Goal: Transaction & Acquisition: Subscribe to service/newsletter

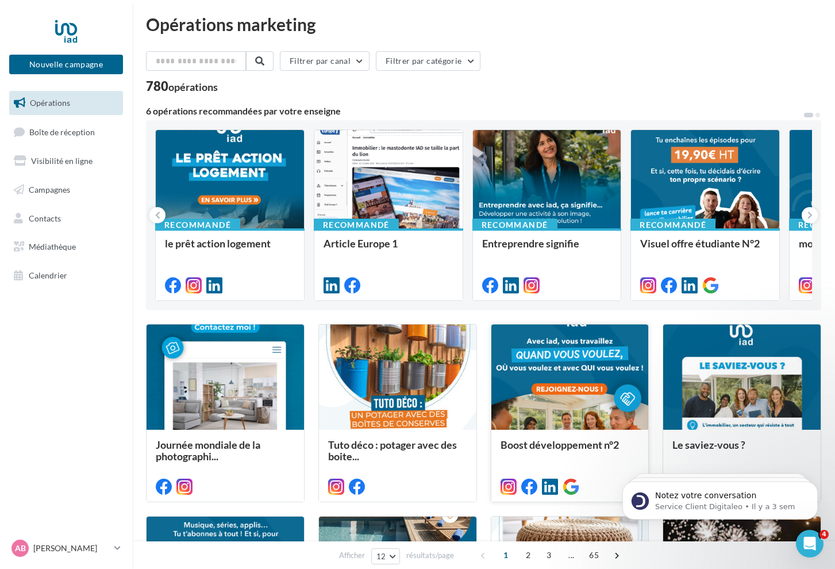
click at [549, 436] on div "Boost développement n°2" at bounding box center [571, 464] width 158 height 71
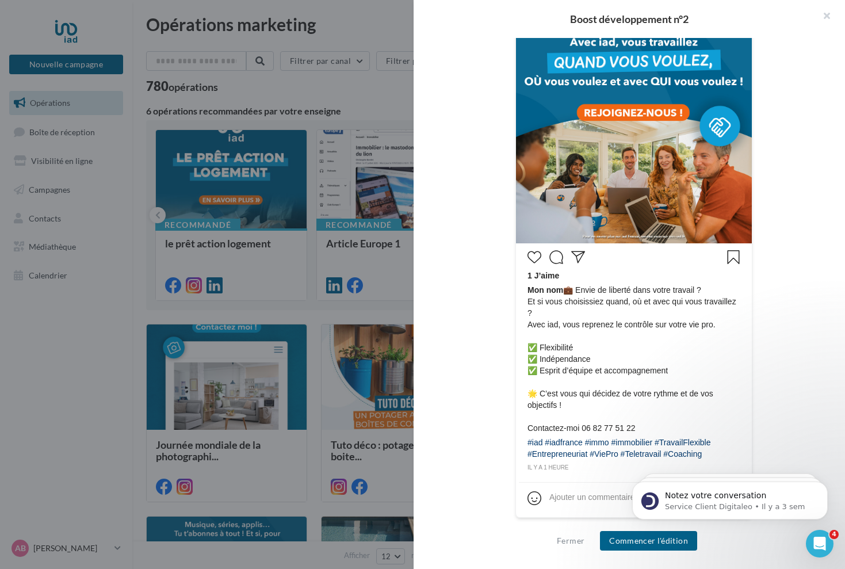
scroll to position [336, 0]
click at [618, 541] on button "Commencer l'édition" at bounding box center [648, 541] width 97 height 20
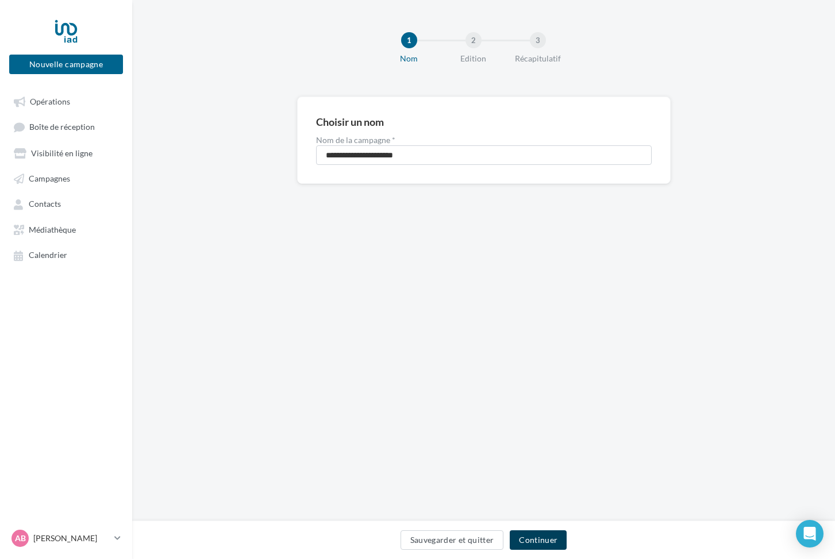
click at [546, 534] on button "Continuer" at bounding box center [538, 541] width 57 height 20
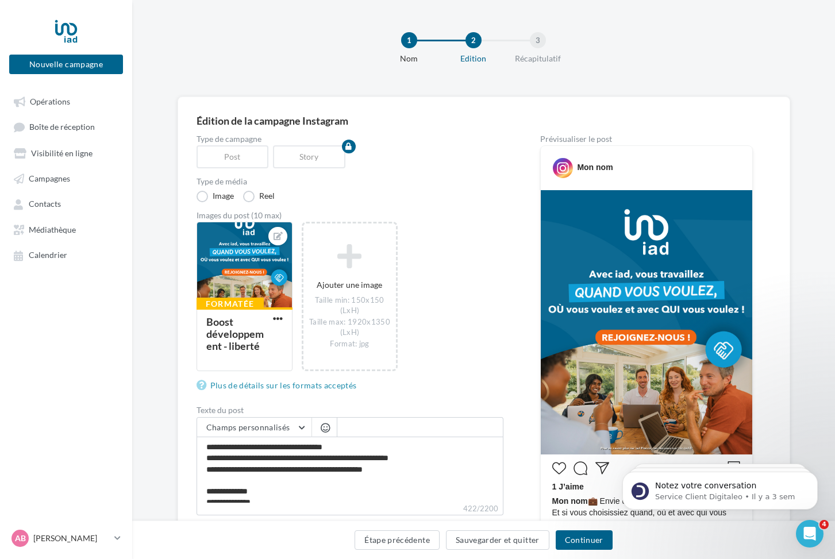
click at [659, 290] on img at bounding box center [647, 322] width 212 height 264
click at [244, 259] on div at bounding box center [244, 266] width 95 height 86
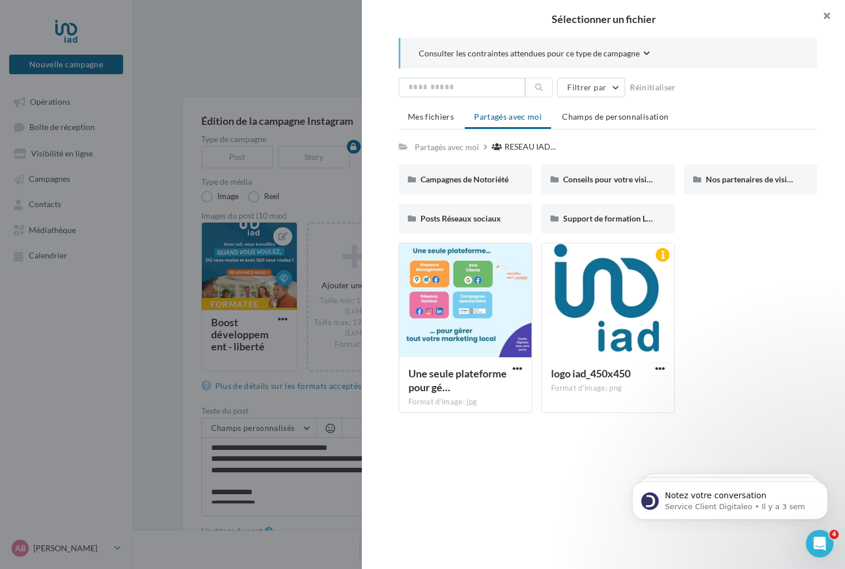
click at [820, 16] on button "button" at bounding box center [822, 17] width 46 height 34
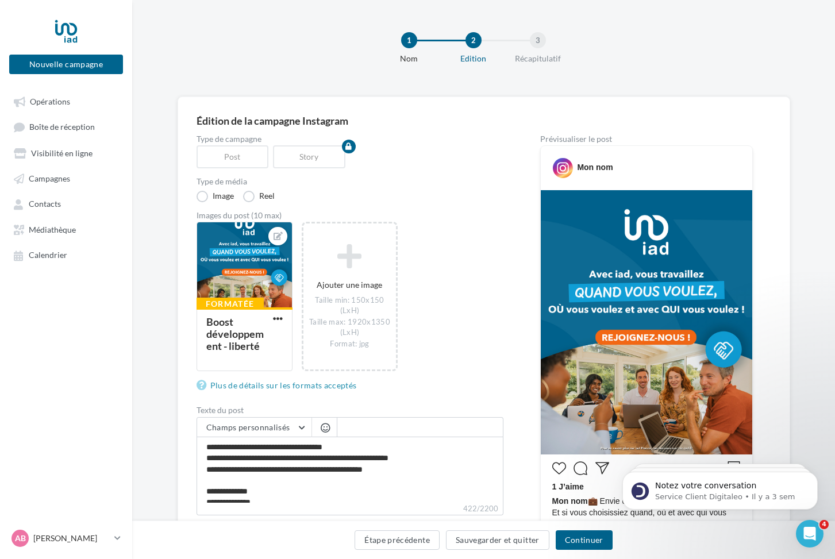
click at [644, 310] on img at bounding box center [647, 322] width 212 height 264
click at [643, 306] on img at bounding box center [647, 322] width 212 height 264
click at [601, 210] on img at bounding box center [647, 322] width 212 height 264
click at [261, 287] on div at bounding box center [244, 266] width 95 height 86
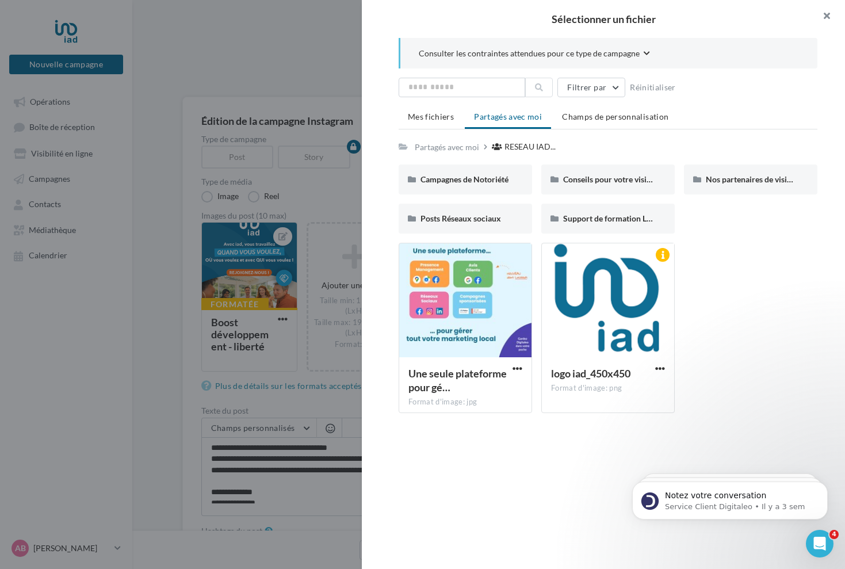
click at [823, 14] on button "button" at bounding box center [822, 17] width 46 height 34
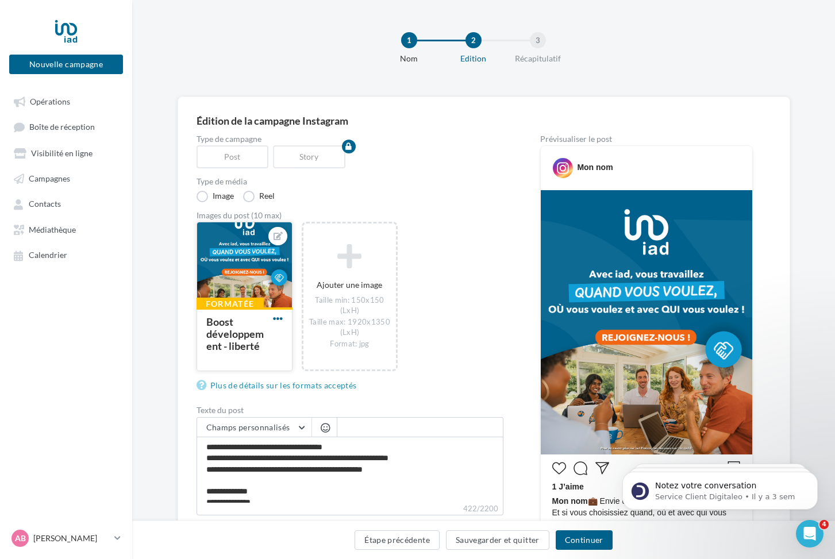
click at [275, 317] on span "button" at bounding box center [278, 319] width 10 height 10
click at [313, 371] on button "Ouvrir l'éditeur d'image" at bounding box center [331, 372] width 121 height 30
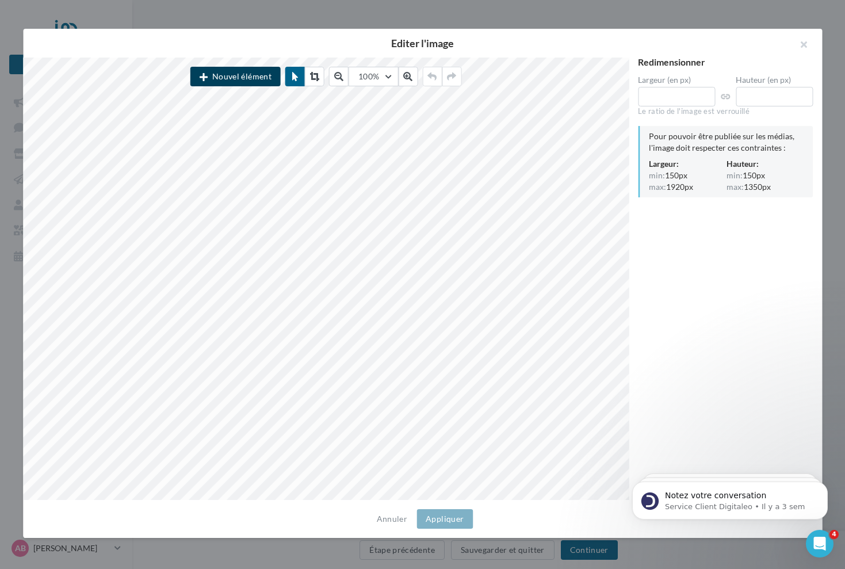
click at [258, 71] on button "Nouvel élément" at bounding box center [235, 77] width 90 height 20
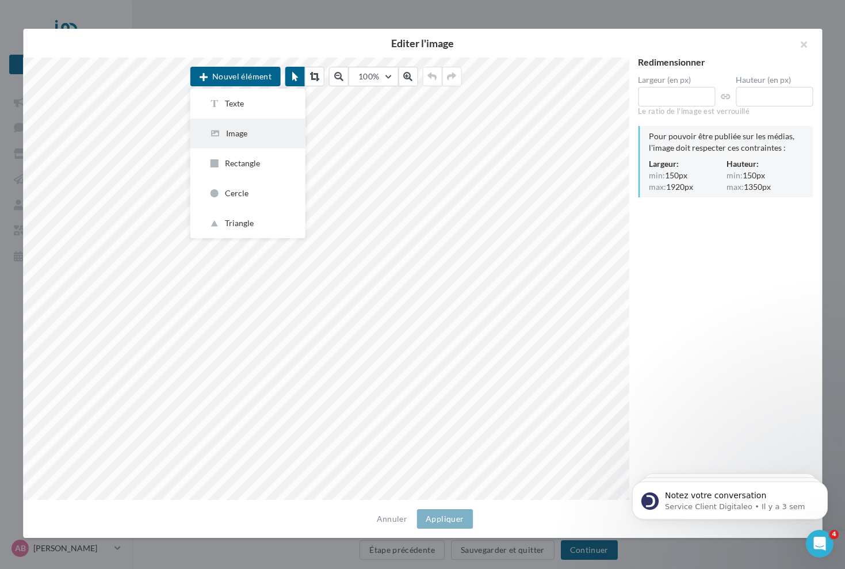
click at [241, 135] on div "Image" at bounding box center [248, 133] width 78 height 11
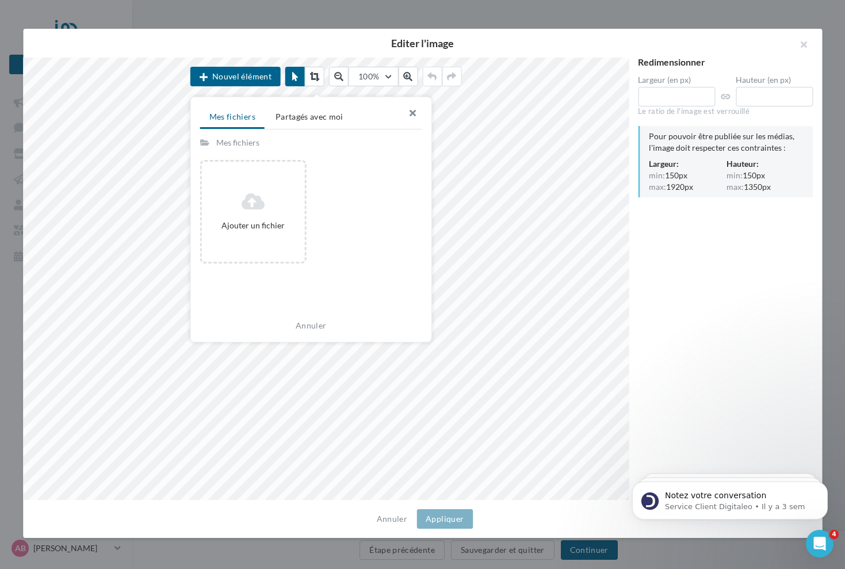
click at [411, 105] on button "button" at bounding box center [408, 114] width 46 height 34
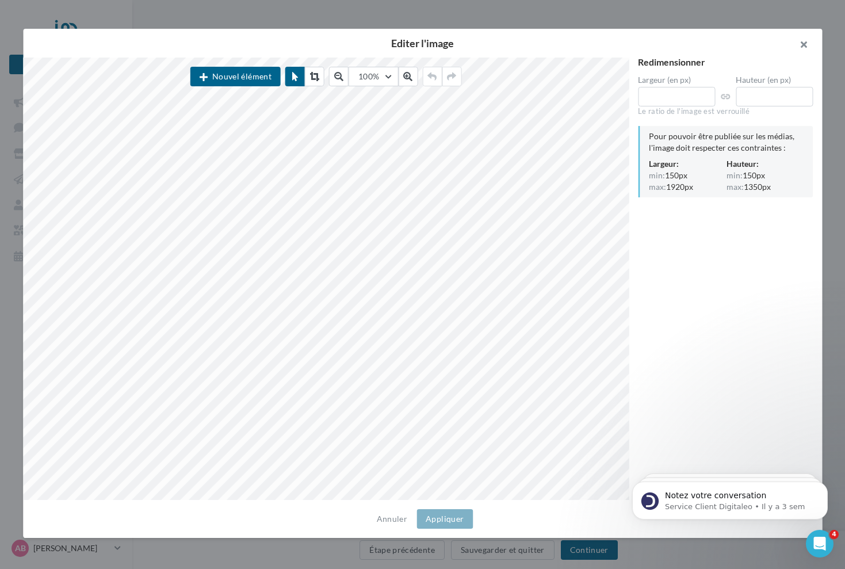
click at [804, 45] on button "button" at bounding box center [799, 46] width 46 height 34
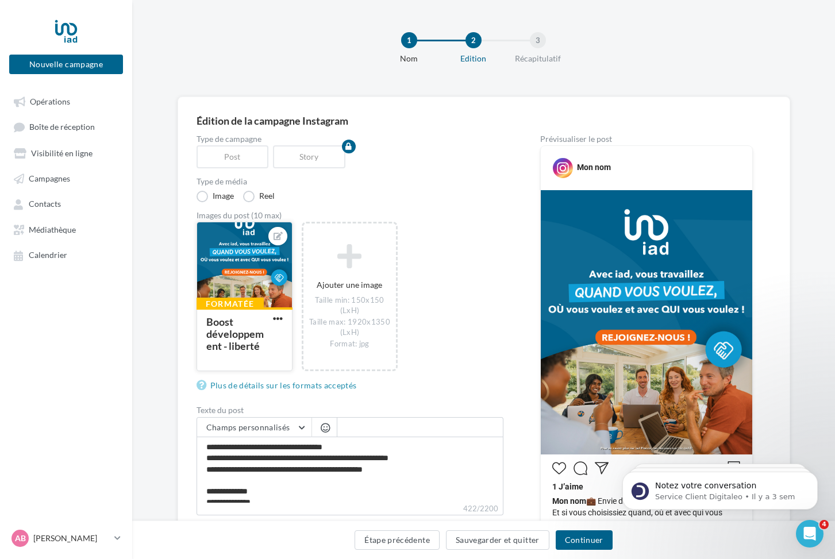
click at [589, 352] on img at bounding box center [647, 322] width 212 height 264
click at [588, 347] on img at bounding box center [647, 322] width 212 height 264
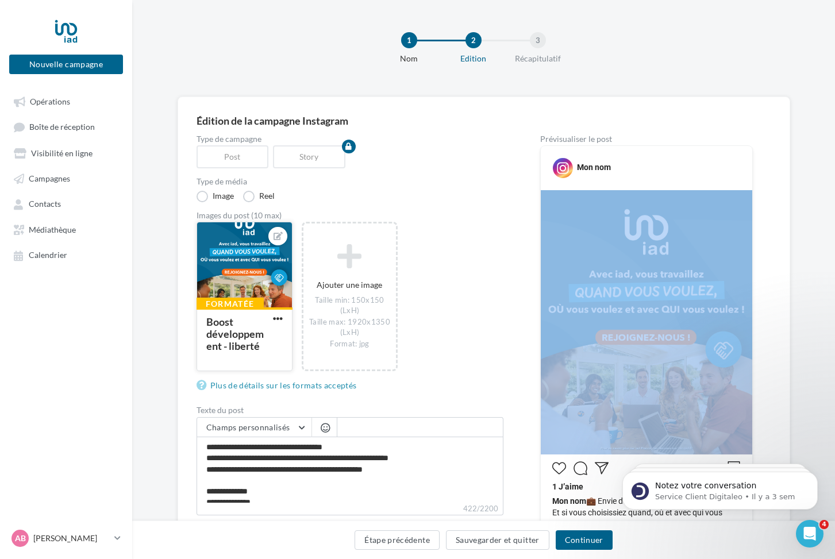
click at [588, 347] on img at bounding box center [647, 322] width 212 height 264
copy div
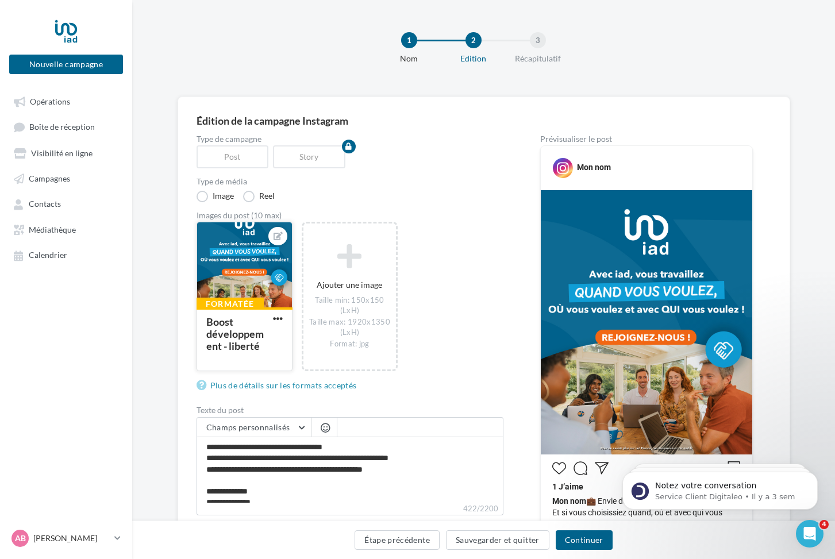
click at [512, 258] on div "Formatée Boost développement - liberté Ajouter une image Taille min: 150x150 …" at bounding box center [355, 303] width 316 height 162
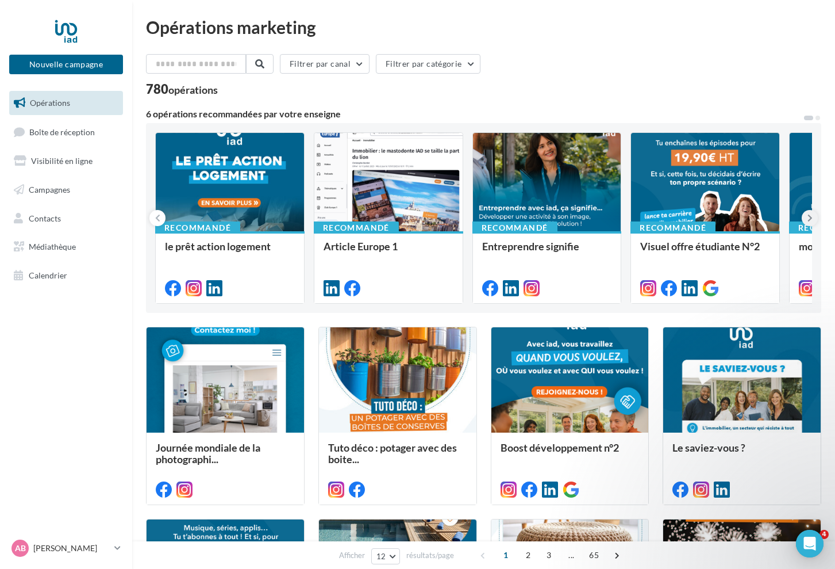
click at [809, 216] on icon at bounding box center [810, 217] width 5 height 11
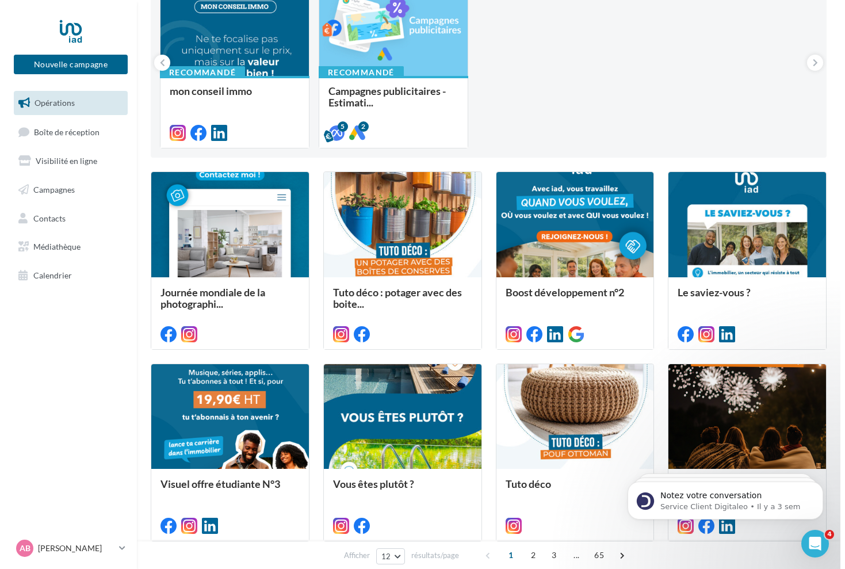
scroll to position [157, 0]
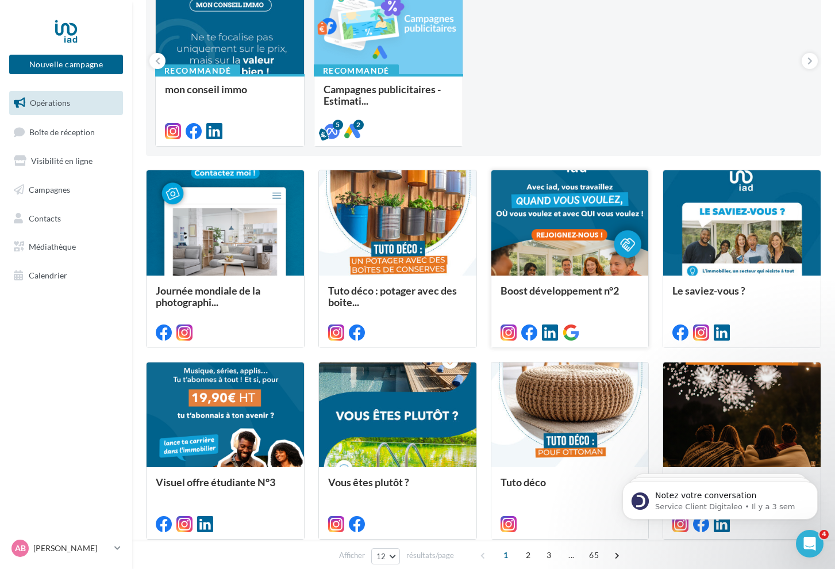
click at [595, 253] on div at bounding box center [571, 223] width 158 height 106
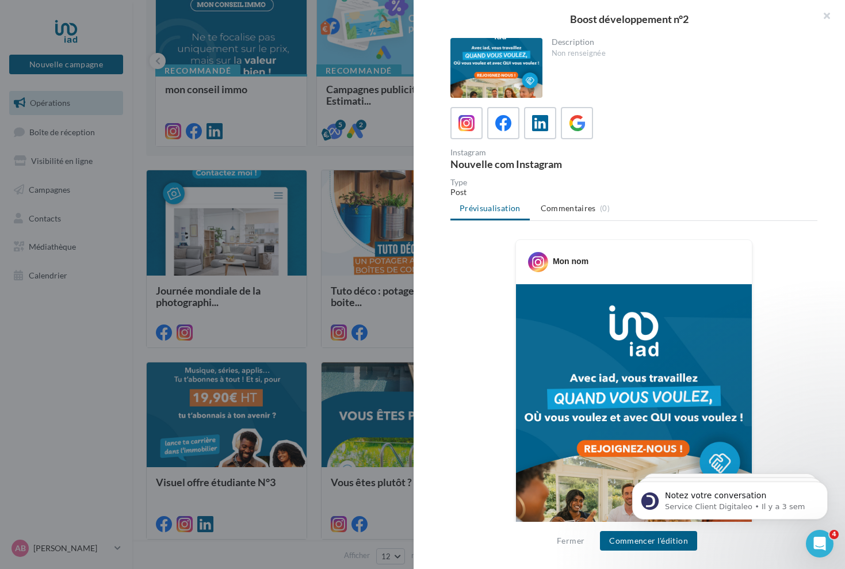
click at [517, 66] on div at bounding box center [496, 68] width 92 height 60
click at [637, 345] on img at bounding box center [634, 431] width 236 height 295
click at [570, 131] on icon at bounding box center [577, 123] width 17 height 17
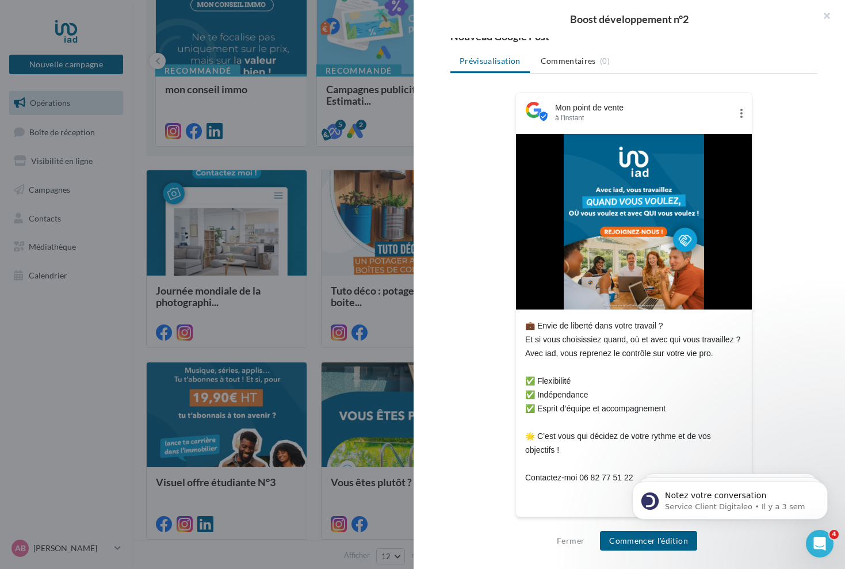
scroll to position [127, 0]
click at [624, 539] on button "Commencer l'édition" at bounding box center [648, 541] width 97 height 20
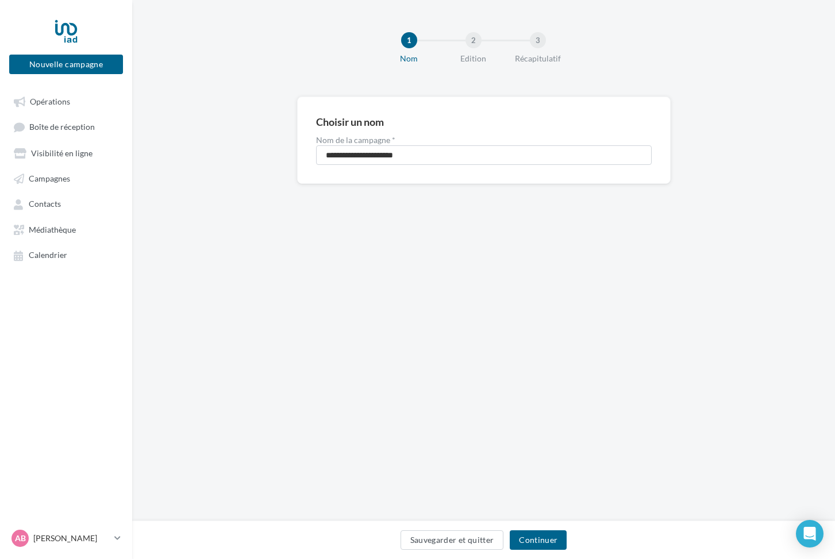
click at [553, 553] on div "Sauvegarder et quitter Continuer" at bounding box center [483, 543] width 685 height 24
click at [553, 540] on button "Continuer" at bounding box center [538, 541] width 57 height 20
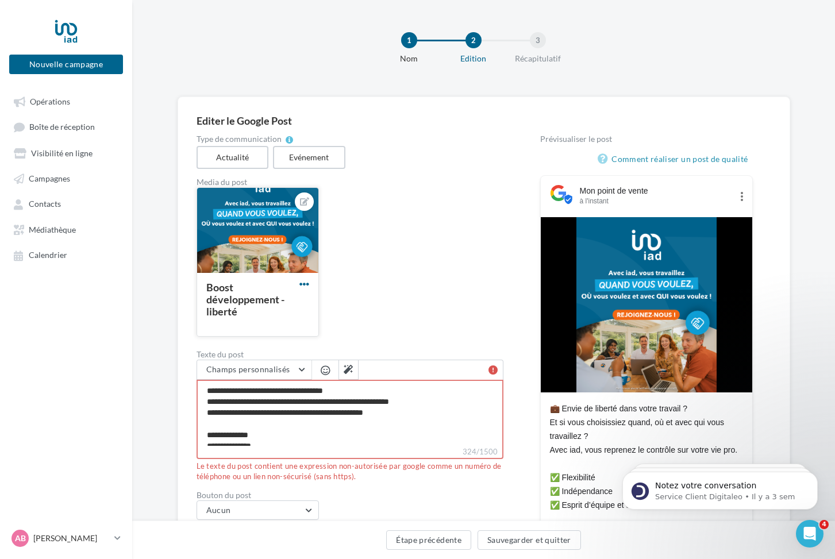
click at [306, 282] on span "button" at bounding box center [305, 284] width 10 height 10
click at [323, 304] on button "Remplacer l'image" at bounding box center [357, 308] width 121 height 30
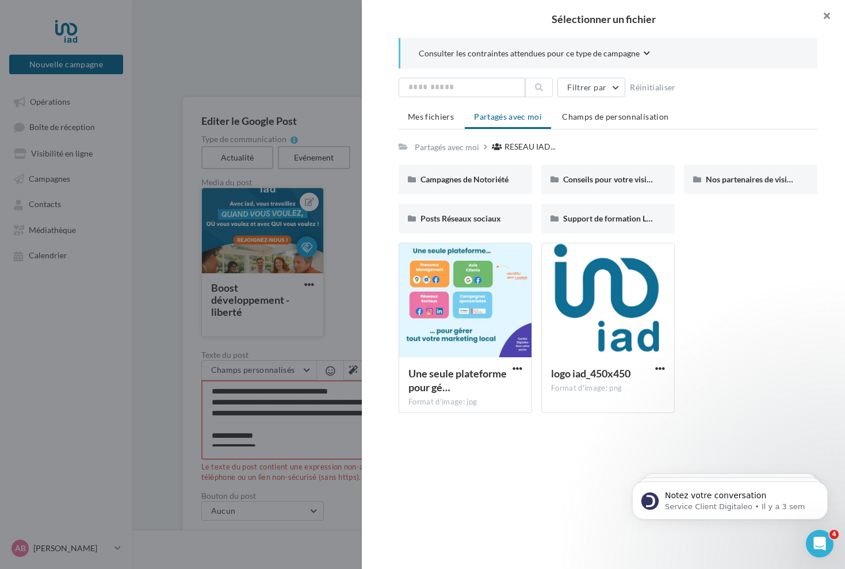
click at [826, 14] on button "button" at bounding box center [822, 17] width 46 height 34
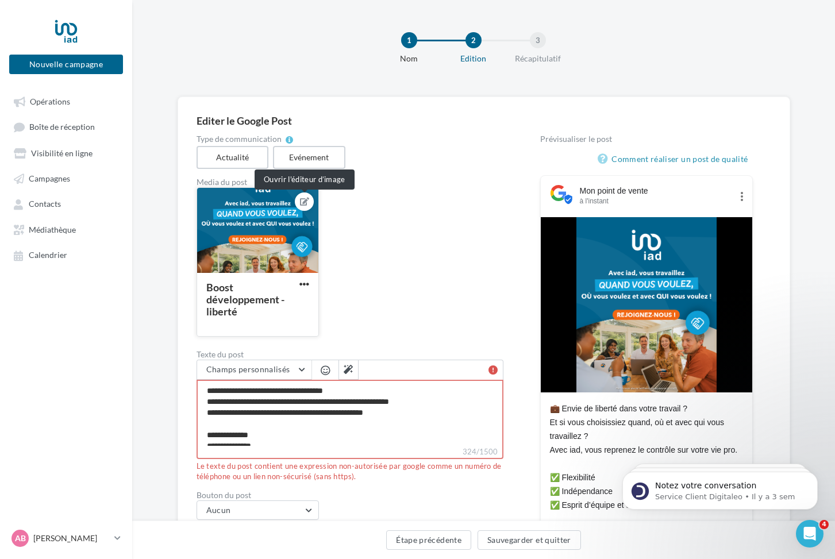
click at [304, 200] on icon at bounding box center [304, 202] width 9 height 8
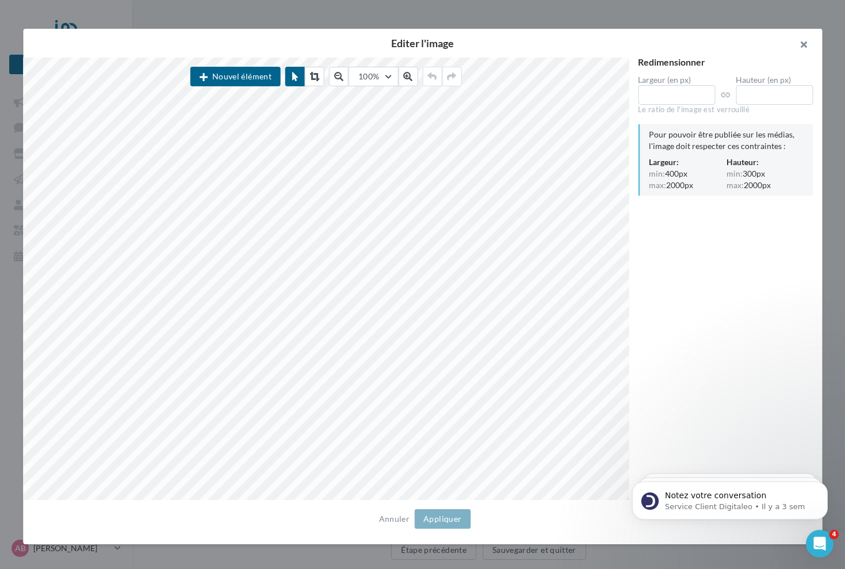
click at [803, 41] on button "button" at bounding box center [799, 46] width 46 height 34
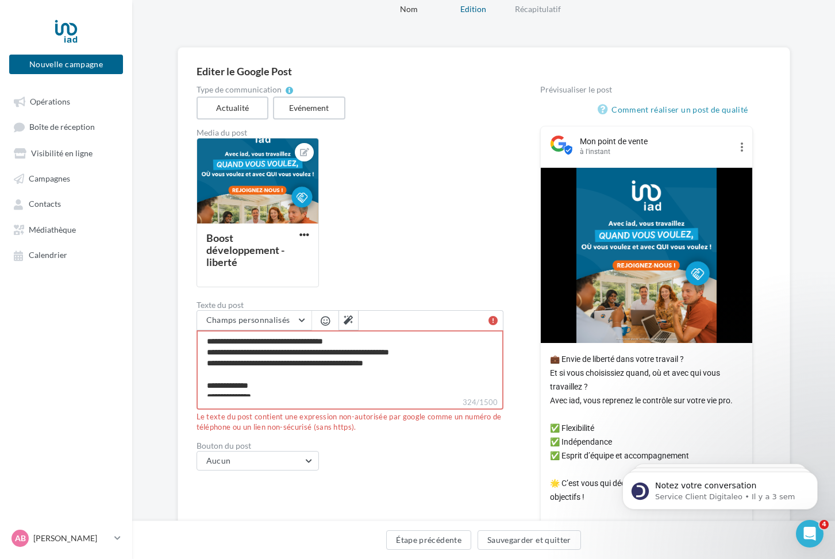
drag, startPoint x: 342, startPoint y: 394, endPoint x: 186, endPoint y: 290, distance: 187.1
click at [186, 290] on div "Editer le Google Post Type de communication Actualité Evénement Media du post B…" at bounding box center [484, 324] width 613 height 554
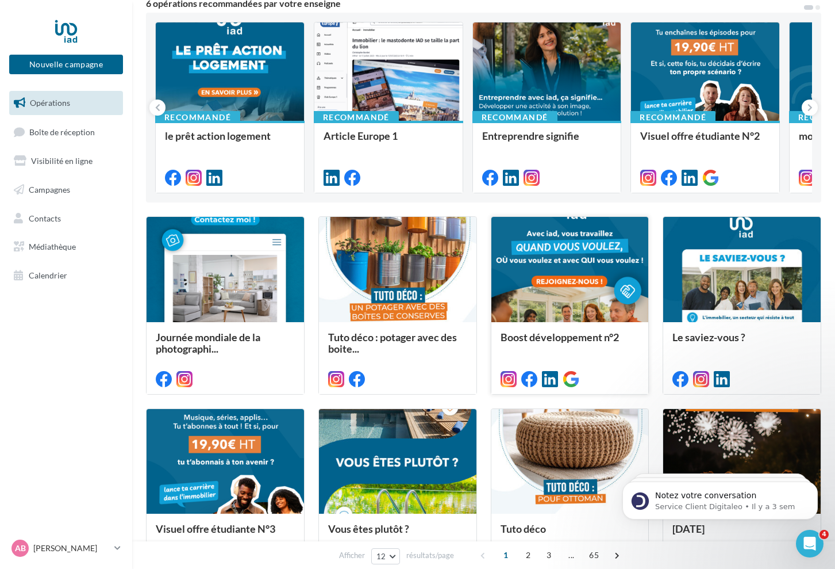
click at [540, 301] on div at bounding box center [571, 270] width 158 height 106
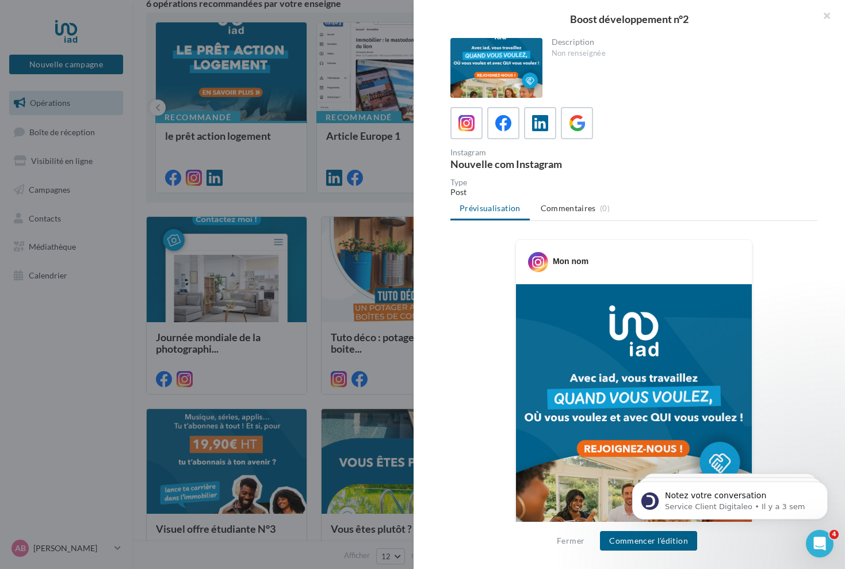
click at [563, 105] on div "Description Non renseignée Instagram Nouvelle com Instagram Type Post Prévisual…" at bounding box center [633, 285] width 440 height 494
click at [571, 124] on icon at bounding box center [577, 123] width 17 height 17
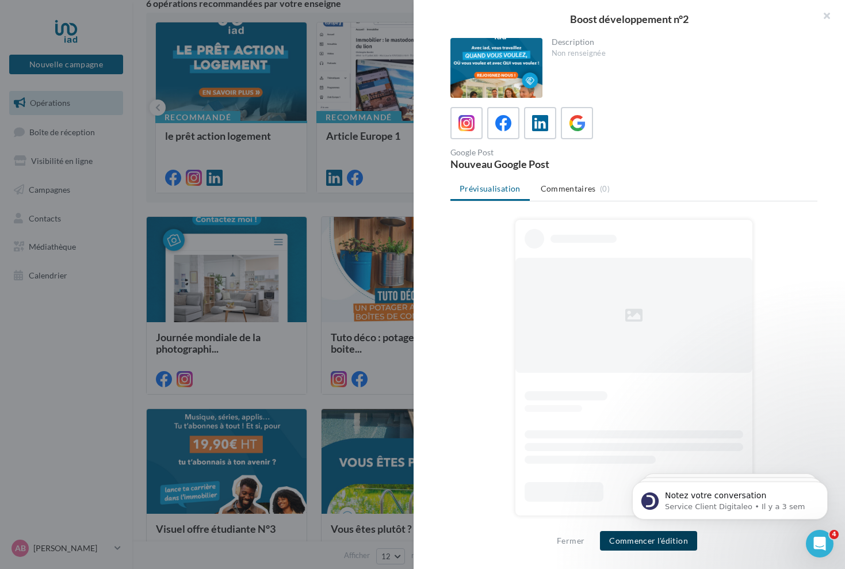
click at [631, 540] on button "Commencer l'édition" at bounding box center [648, 541] width 97 height 20
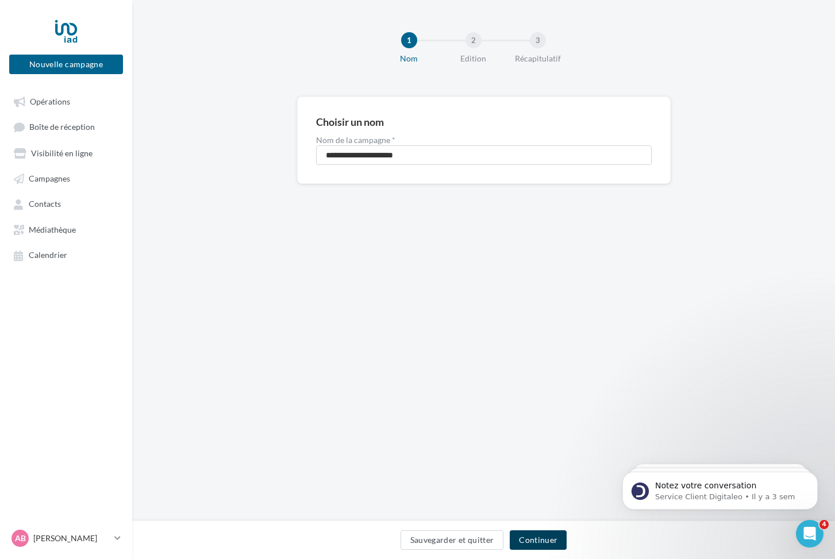
click at [536, 537] on button "Continuer" at bounding box center [538, 541] width 57 height 20
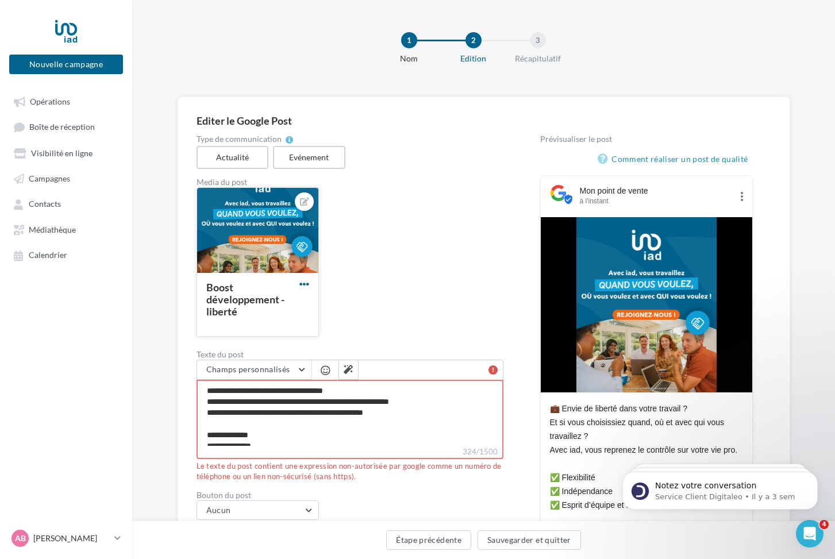
click at [308, 281] on span "button" at bounding box center [305, 284] width 10 height 10
click at [336, 342] on button "Ouvrir l'éditeur d'image" at bounding box center [357, 338] width 121 height 30
click at [740, 195] on icon at bounding box center [742, 197] width 14 height 14
click at [741, 195] on icon at bounding box center [742, 197] width 14 height 14
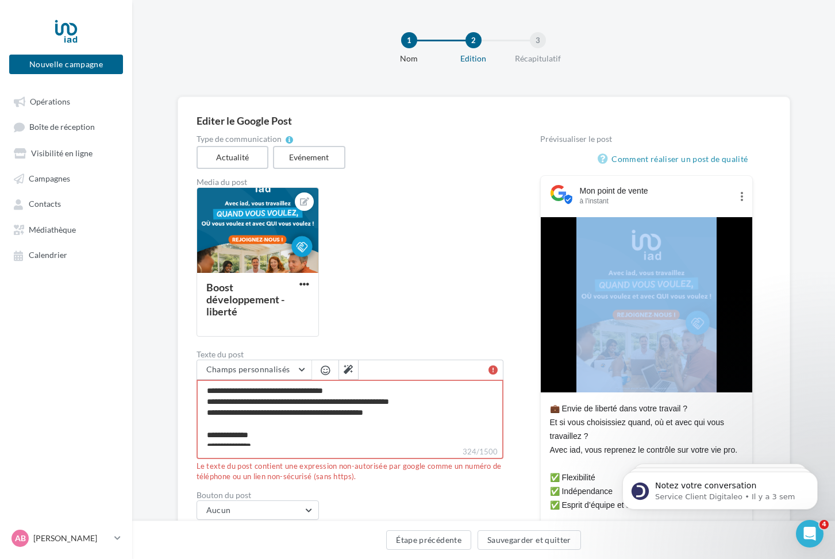
click at [741, 195] on icon at bounding box center [742, 197] width 14 height 14
click at [739, 195] on icon at bounding box center [742, 197] width 14 height 14
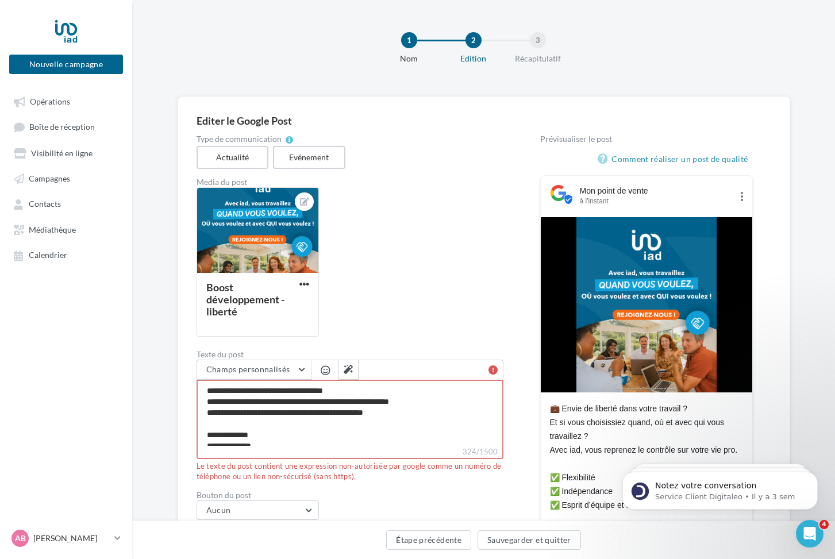
click at [385, 227] on div "Boost développement - liberté" at bounding box center [355, 266] width 316 height 159
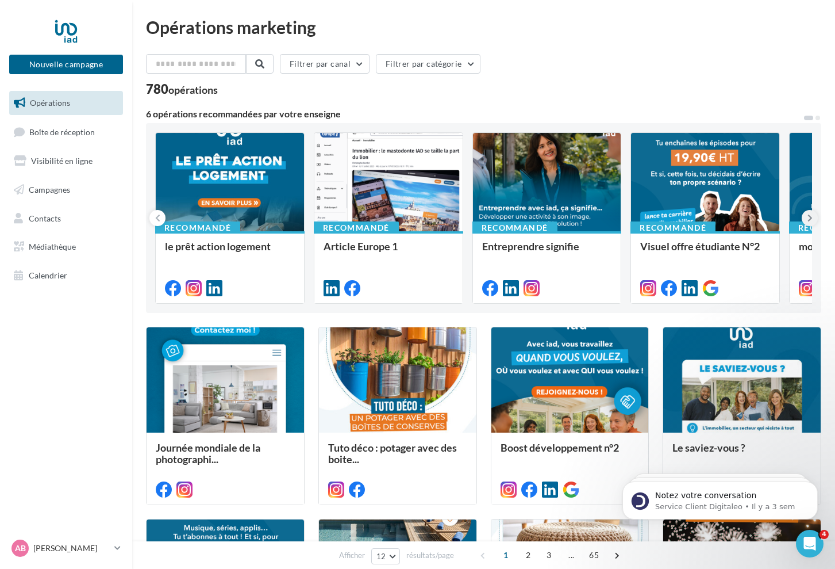
click at [811, 218] on icon at bounding box center [810, 217] width 5 height 11
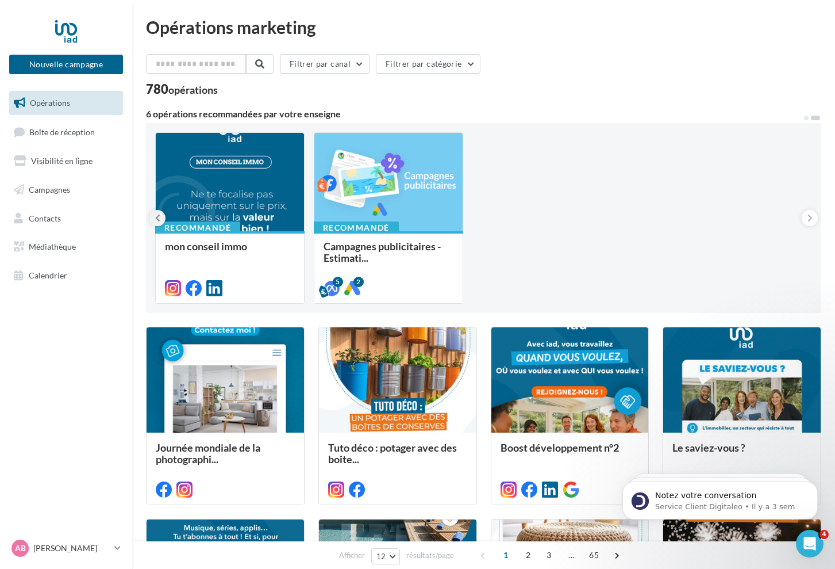
click at [160, 220] on icon at bounding box center [157, 217] width 5 height 11
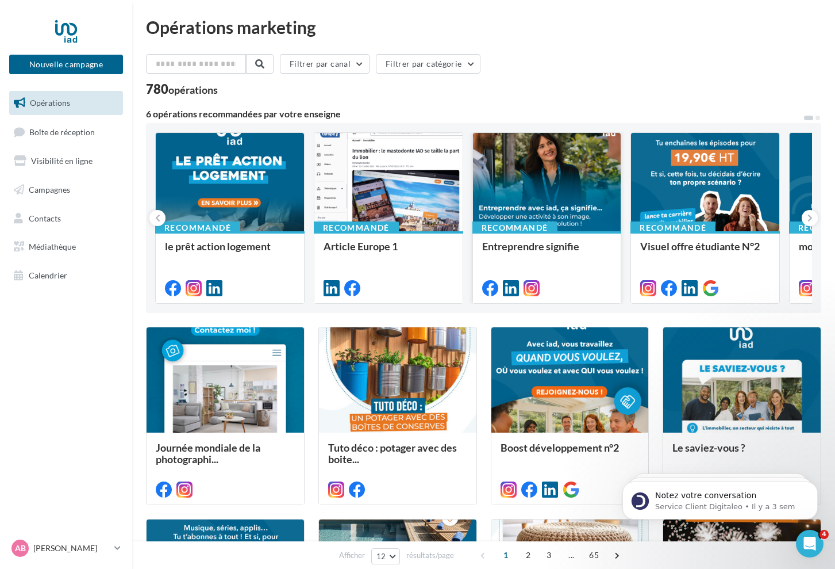
click at [581, 213] on div at bounding box center [547, 182] width 148 height 99
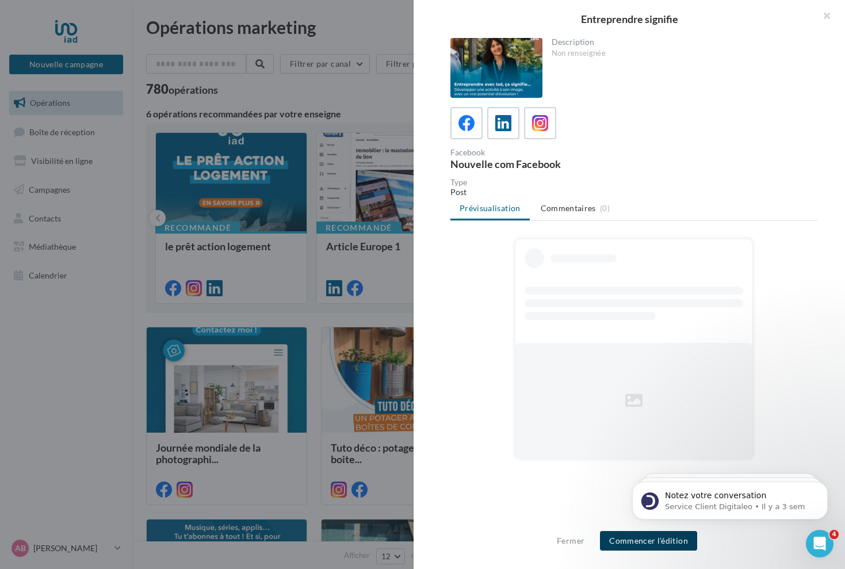
click at [672, 540] on button "Commencer l'édition" at bounding box center [648, 541] width 97 height 20
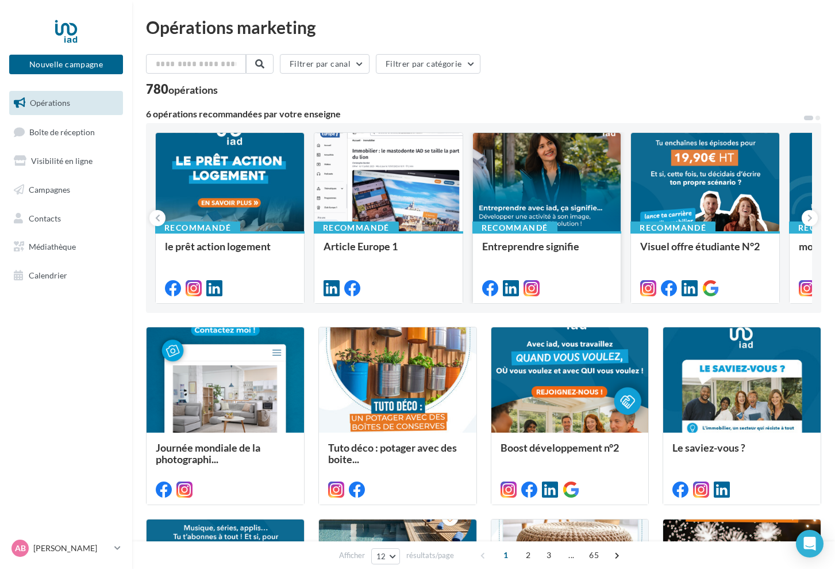
click at [528, 208] on div at bounding box center [547, 182] width 148 height 99
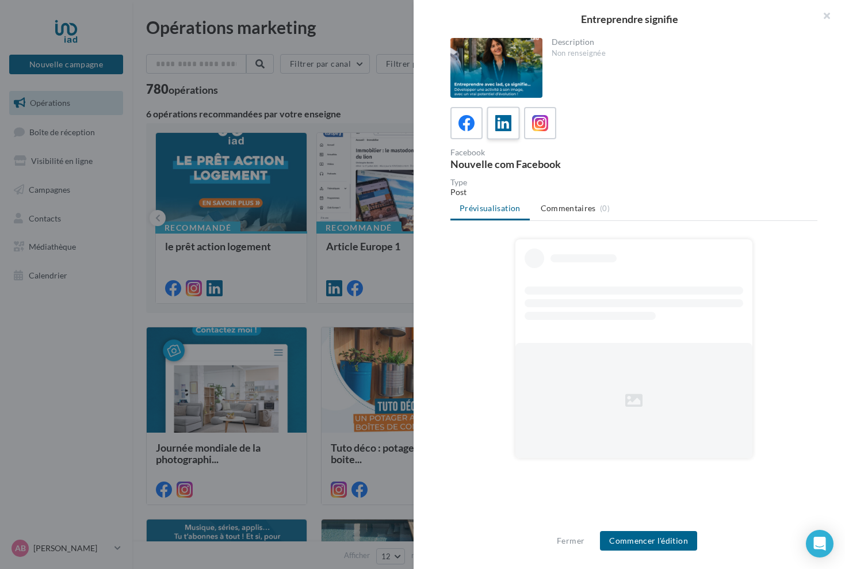
click at [506, 129] on icon at bounding box center [503, 123] width 17 height 17
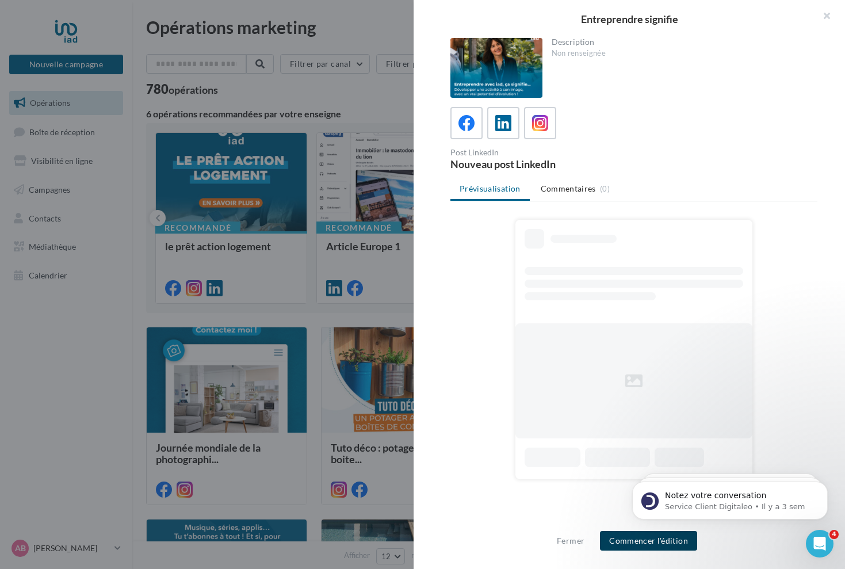
click at [627, 539] on button "Commencer l'édition" at bounding box center [648, 541] width 97 height 20
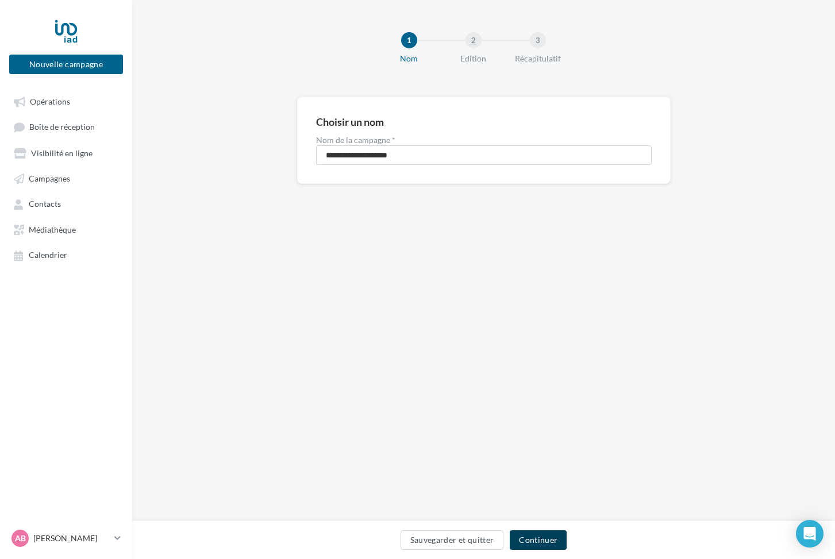
click at [531, 543] on button "Continuer" at bounding box center [538, 541] width 57 height 20
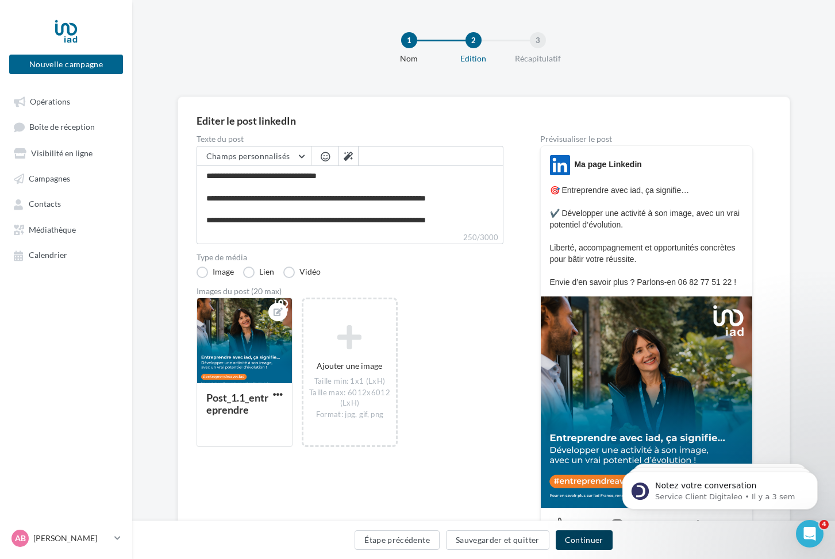
click at [568, 537] on button "Continuer" at bounding box center [584, 541] width 57 height 20
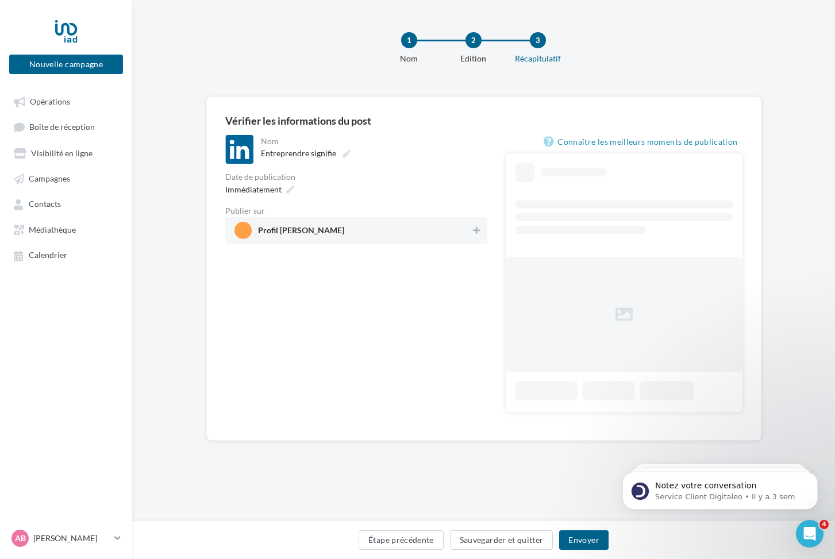
click at [376, 239] on span "Profil Alexandre Butryn" at bounding box center [353, 230] width 237 height 17
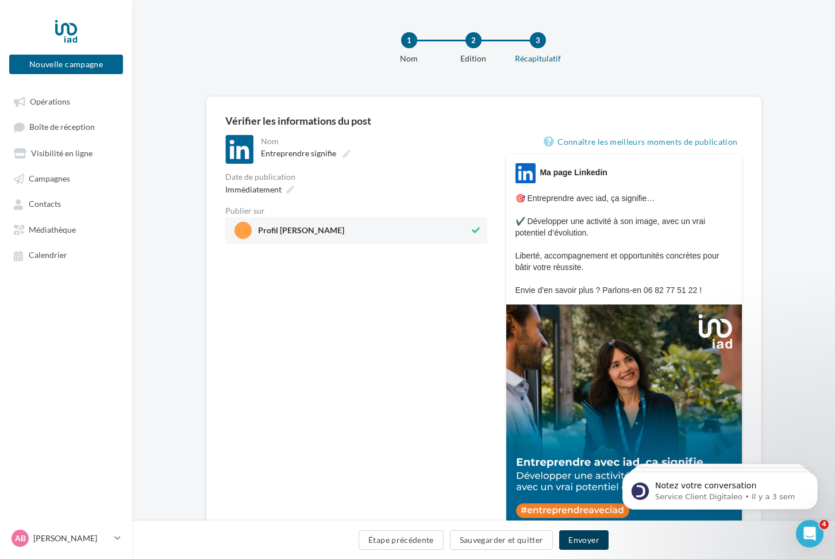
click at [578, 538] on button "Envoyer" at bounding box center [583, 541] width 49 height 20
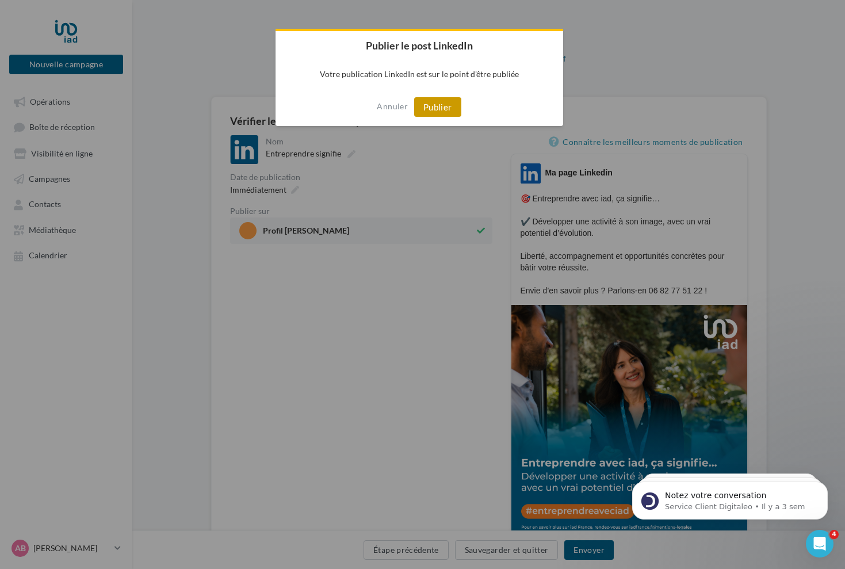
click at [431, 102] on button "Publier" at bounding box center [437, 107] width 47 height 20
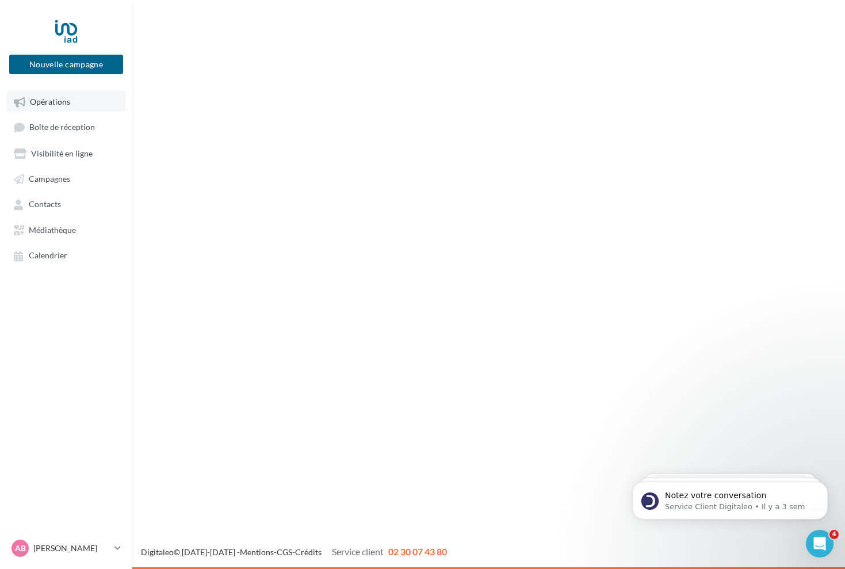
click at [89, 103] on link "Opérations" at bounding box center [66, 101] width 118 height 21
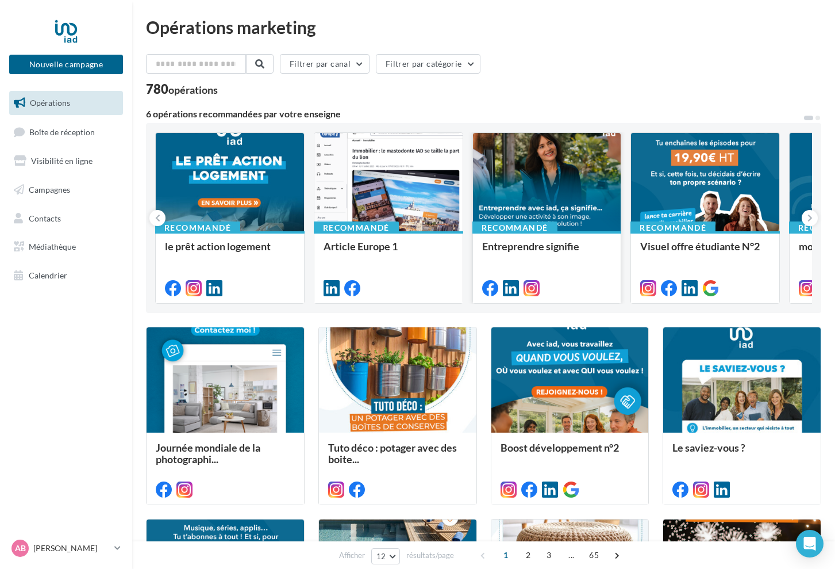
click at [535, 212] on div at bounding box center [547, 182] width 148 height 99
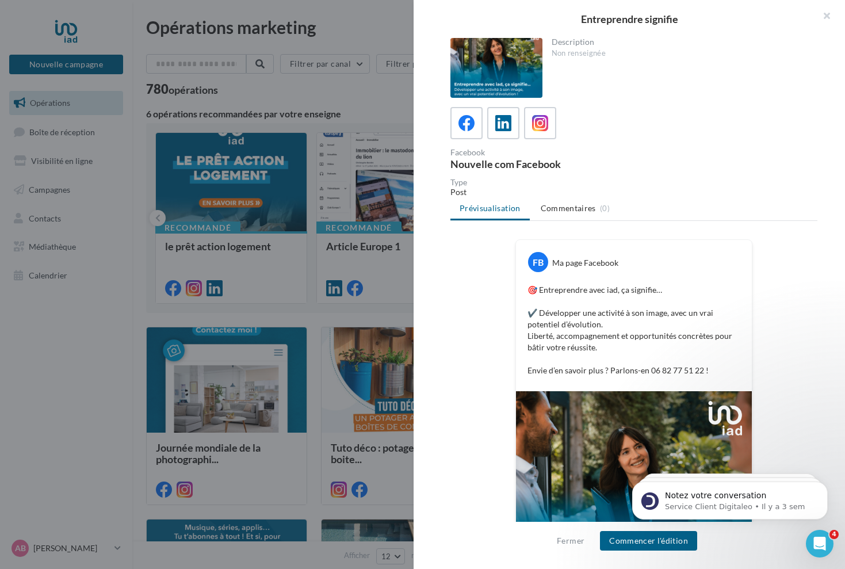
click at [699, 372] on p "🎯 Entreprendre avec iad, ça signifie… ✔️ Développer une activité à son image, a…" at bounding box center [633, 330] width 213 height 92
click at [628, 346] on p "🎯 Entreprendre avec iad, ça signifie… ✔️ Développer une activité à son image, a…" at bounding box center [633, 330] width 213 height 92
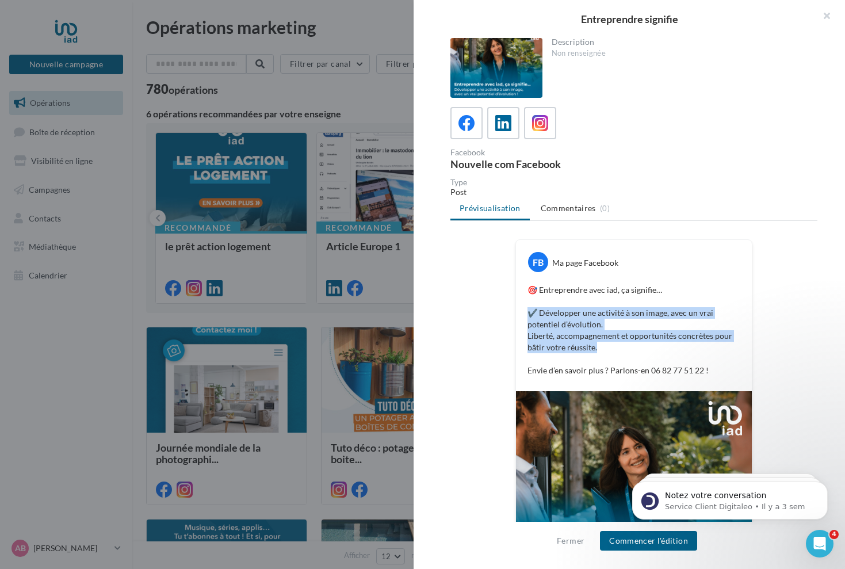
drag, startPoint x: 608, startPoint y: 347, endPoint x: 519, endPoint y: 312, distance: 96.0
click at [519, 312] on div "🎯 Entreprendre avec iad, ça signifie… ✔️ Développer une activité à son image, a…" at bounding box center [634, 330] width 230 height 98
drag, startPoint x: 708, startPoint y: 370, endPoint x: 514, endPoint y: 290, distance: 210.3
click at [519, 290] on div "🎯 Entreprendre avec iad, ça signifie… ✔️ Développer une activité à son image, a…" at bounding box center [634, 330] width 230 height 98
copy p "🎯 Entreprendre avec iad, ça signifie… ✔️ Développer une activité à son image, a…"
